Goal: Transaction & Acquisition: Purchase product/service

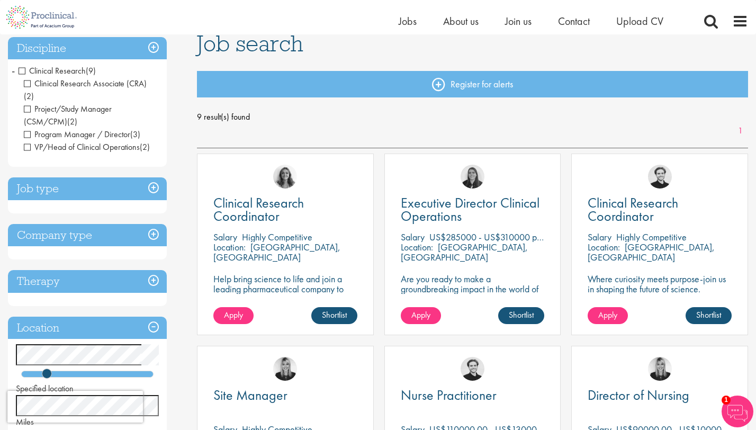
scroll to position [69, 0]
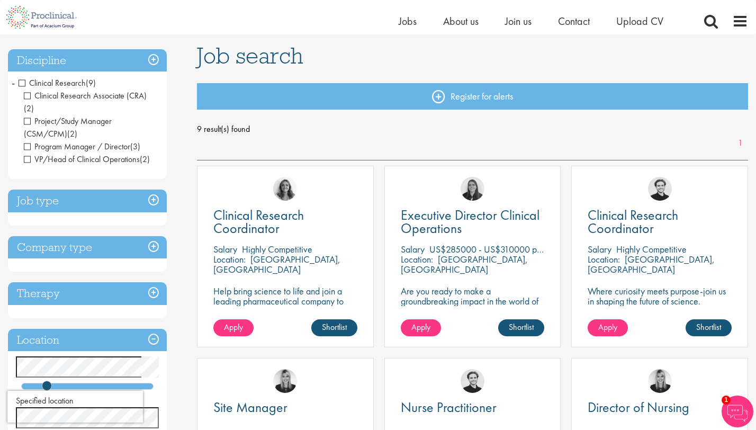
click at [22, 82] on span "Clinical Research" at bounding box center [52, 82] width 67 height 11
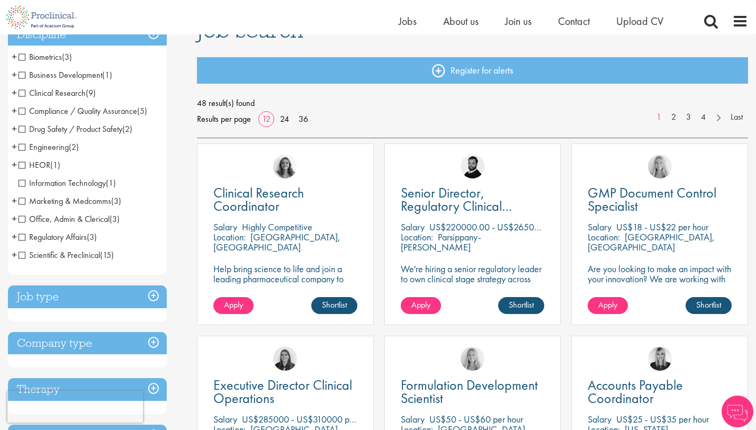
click at [20, 216] on span "Office, Admin & Clerical" at bounding box center [64, 218] width 91 height 11
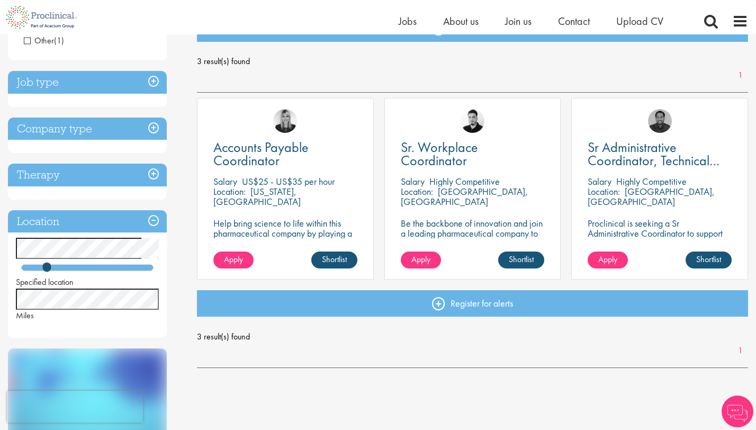
scroll to position [88, 0]
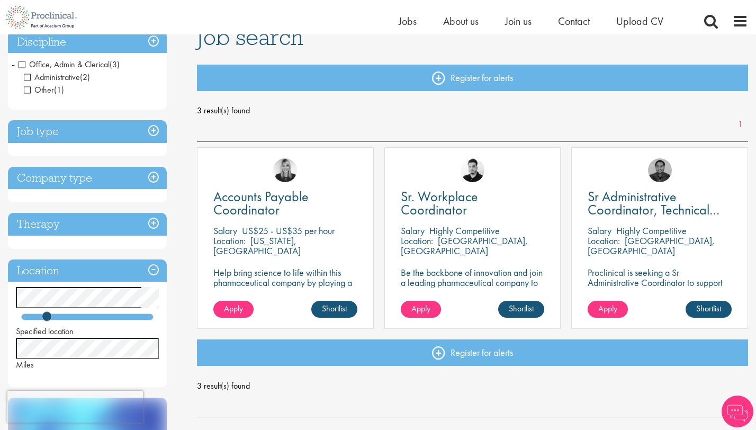
click at [21, 62] on span "Office, Admin & Clerical" at bounding box center [64, 64] width 91 height 11
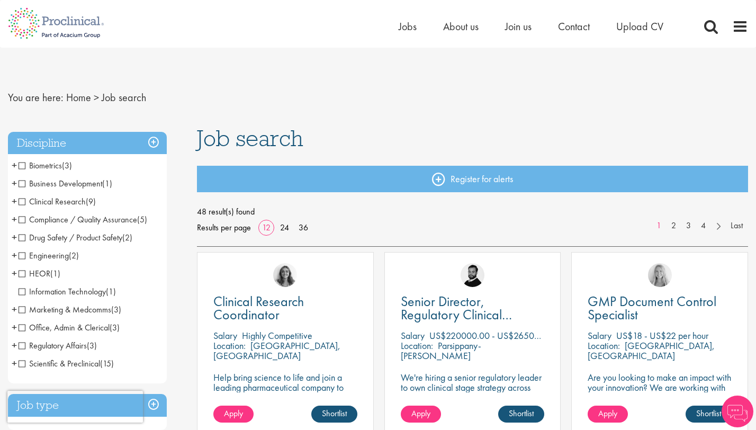
click at [22, 181] on span "Business Development" at bounding box center [61, 183] width 84 height 11
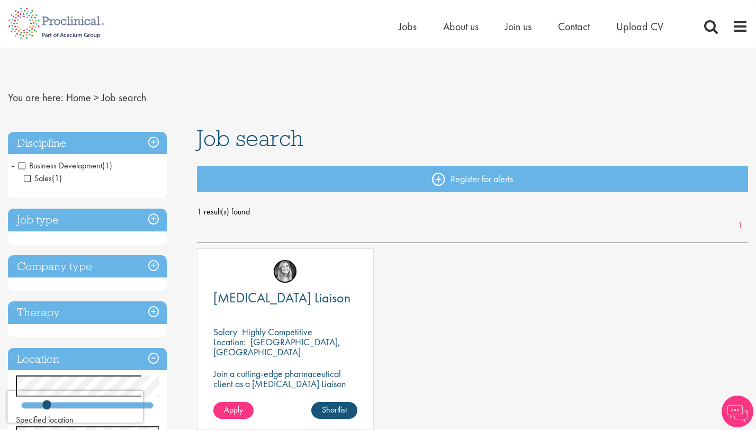
click at [277, 276] on img at bounding box center [285, 271] width 24 height 24
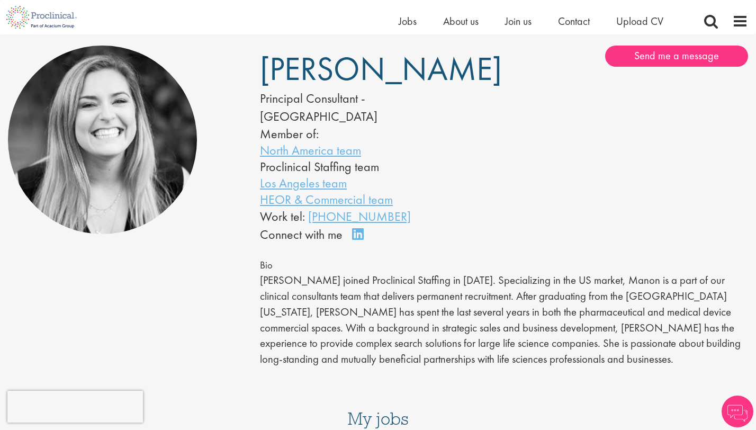
scroll to position [62, 0]
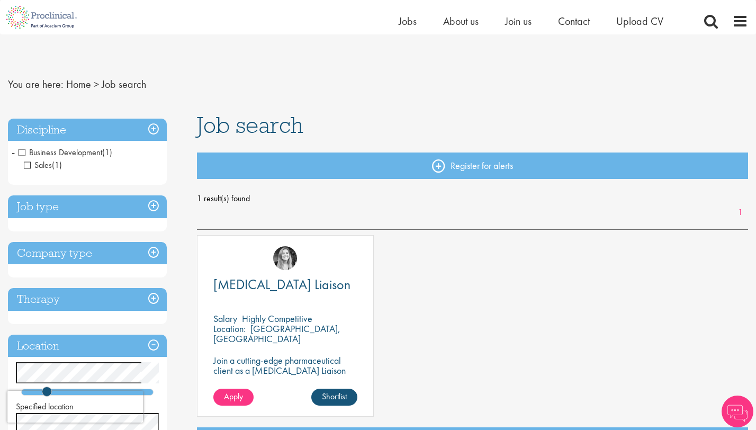
scroll to position [114, 0]
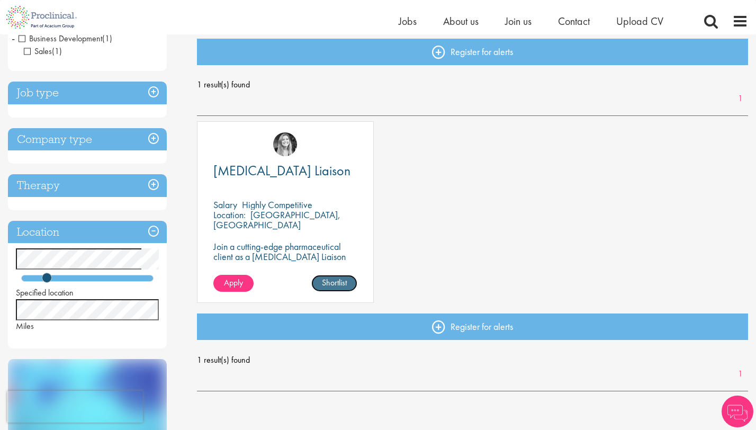
click at [328, 284] on link "Shortlist" at bounding box center [334, 283] width 46 height 17
click at [238, 279] on span "Apply" at bounding box center [233, 282] width 19 height 11
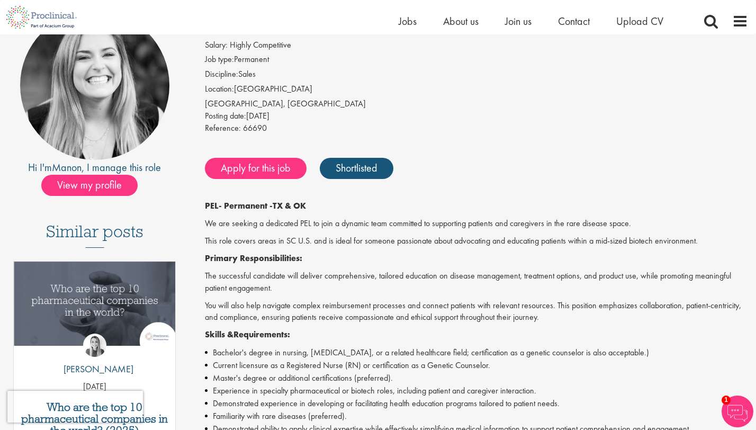
scroll to position [108, 0]
